Goal: Information Seeking & Learning: Learn about a topic

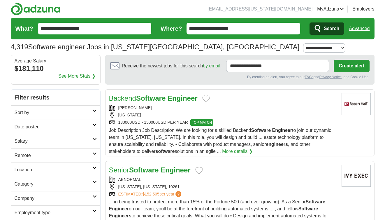
click at [253, 31] on input "**********" at bounding box center [244, 29] width 114 height 12
type input "*****"
click at [310, 22] on button "Search" at bounding box center [327, 28] width 35 height 12
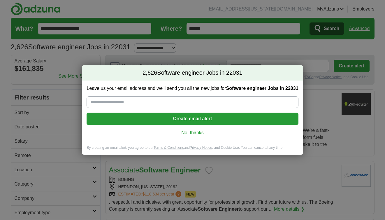
click at [196, 134] on link "No, thanks" at bounding box center [192, 132] width 202 height 6
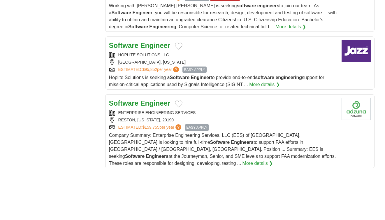
scroll to position [672, 0]
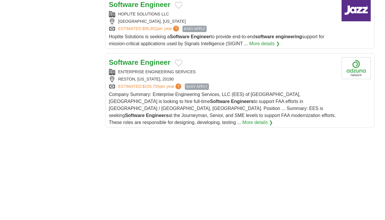
click at [144, 58] on strong "Engineer" at bounding box center [156, 62] width 30 height 8
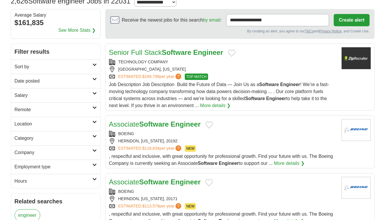
scroll to position [49, 0]
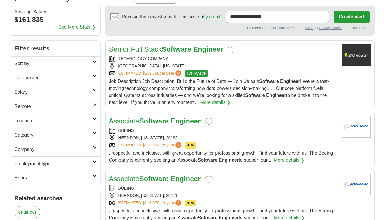
click at [56, 94] on h2 "Salary" at bounding box center [54, 92] width 78 height 7
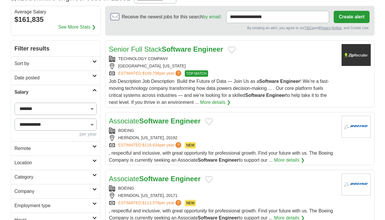
click at [57, 106] on select "**********" at bounding box center [56, 109] width 82 height 12
select select "******"
click at [15, 103] on select "**********" at bounding box center [56, 109] width 82 height 12
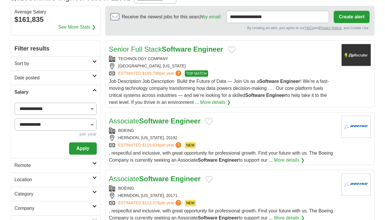
click at [88, 149] on button "Apply" at bounding box center [82, 148] width 27 height 12
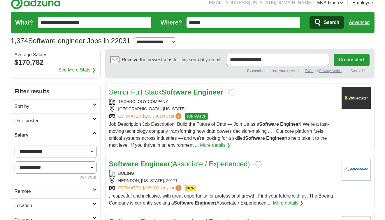
scroll to position [8, 0]
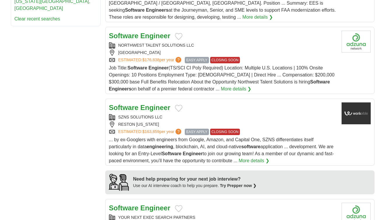
scroll to position [369, 0]
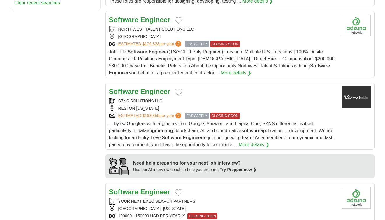
click at [148, 87] on strong "Engineer" at bounding box center [156, 91] width 30 height 8
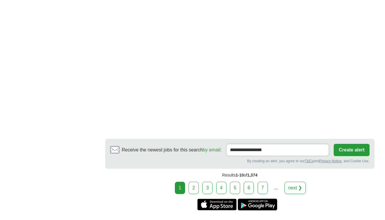
scroll to position [1044, 0]
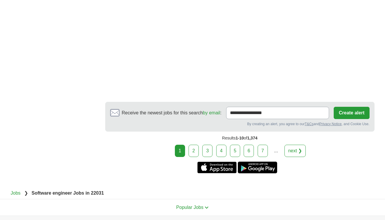
click at [194, 145] on link "2" at bounding box center [194, 151] width 10 height 12
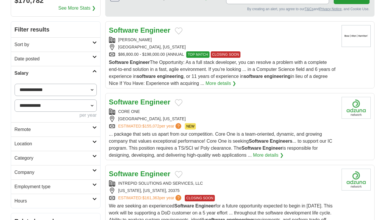
scroll to position [89, 0]
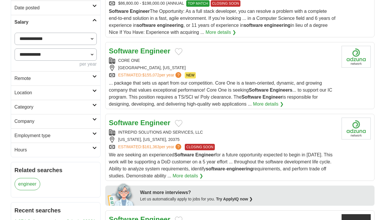
scroll to position [140, 0]
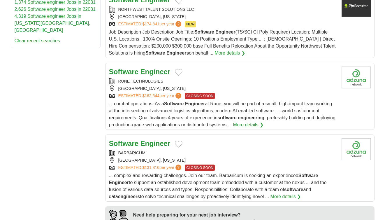
scroll to position [343, 0]
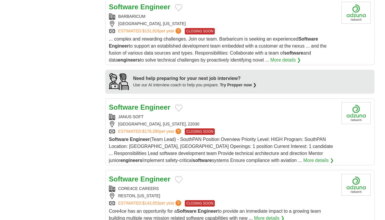
scroll to position [480, 0]
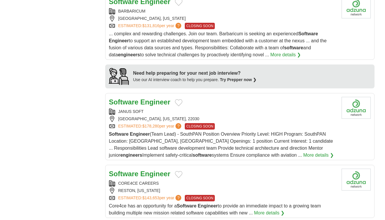
click at [150, 105] on strong "Engineer" at bounding box center [156, 102] width 30 height 8
click at [156, 176] on strong "Engineer" at bounding box center [156, 174] width 30 height 8
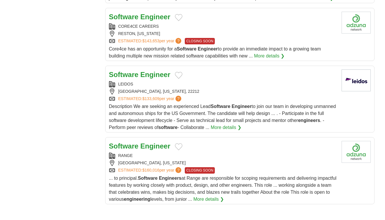
scroll to position [654, 0]
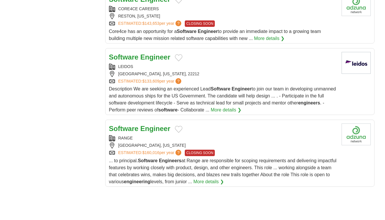
click at [159, 130] on strong "Engineer" at bounding box center [156, 128] width 30 height 8
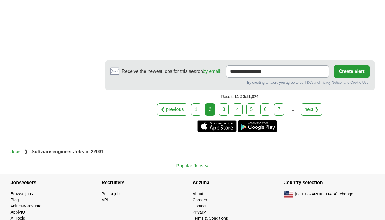
scroll to position [1035, 0]
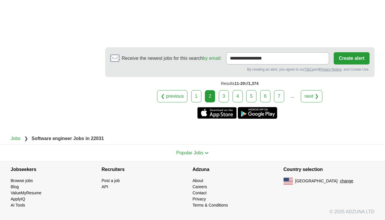
click at [226, 95] on link "3" at bounding box center [224, 96] width 10 height 12
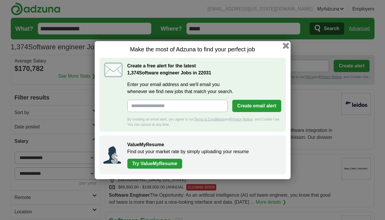
click at [286, 46] on button "button" at bounding box center [285, 45] width 6 height 6
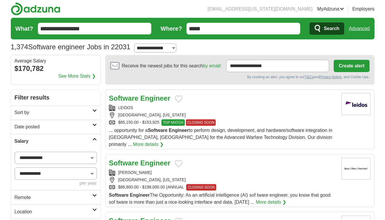
click at [141, 159] on strong "Engineer" at bounding box center [156, 163] width 30 height 8
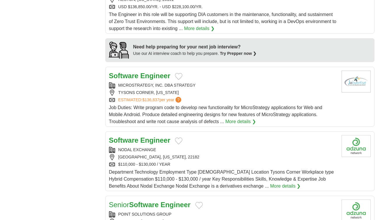
scroll to position [443, 0]
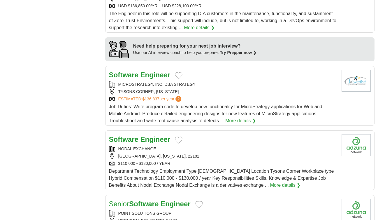
click at [62, 119] on div "**********" at bounding box center [193, 177] width 364 height 1062
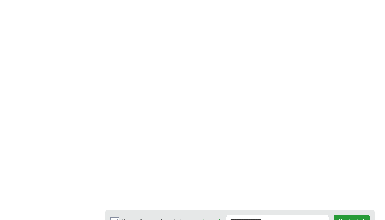
scroll to position [915, 0]
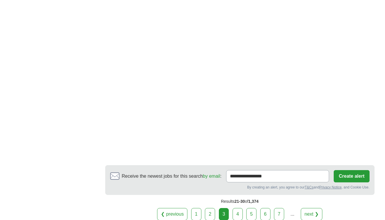
click at [239, 208] on link "4" at bounding box center [238, 214] width 10 height 12
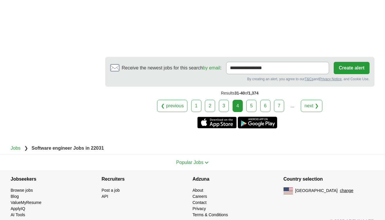
scroll to position [1108, 0]
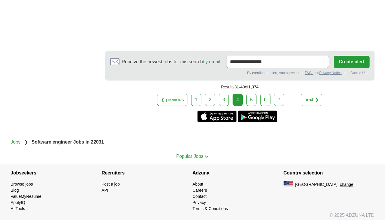
click at [250, 99] on link "5" at bounding box center [251, 100] width 10 height 12
